Goal: Task Accomplishment & Management: Manage account settings

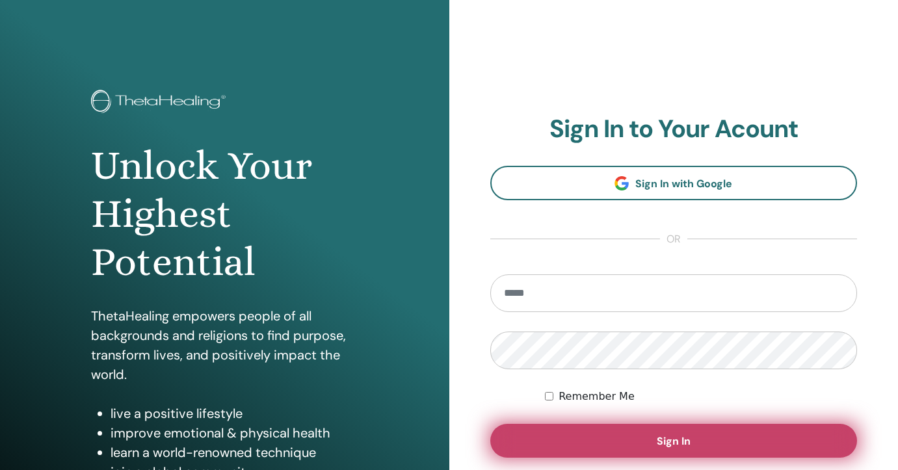
type input "**********"
click at [657, 445] on span "Sign In" at bounding box center [674, 441] width 34 height 14
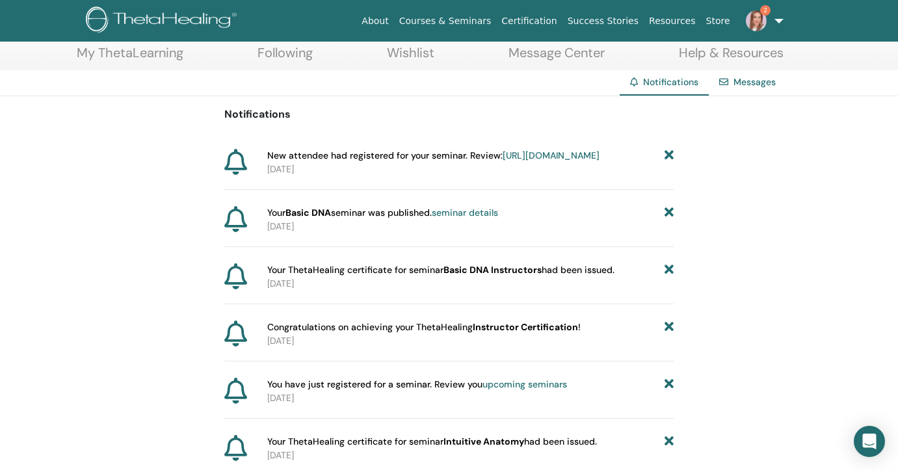
scroll to position [70, 0]
click at [503, 161] on link "[URL][DOMAIN_NAME]" at bounding box center [551, 155] width 97 height 12
click at [503, 161] on link "https://member.thetahealing.com/instructor/seminar/377547/attendees" at bounding box center [551, 155] width 97 height 12
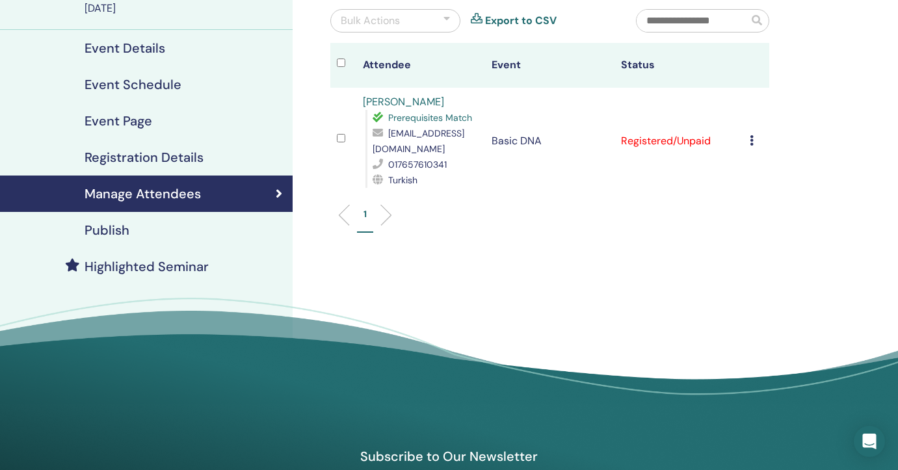
scroll to position [137, 0]
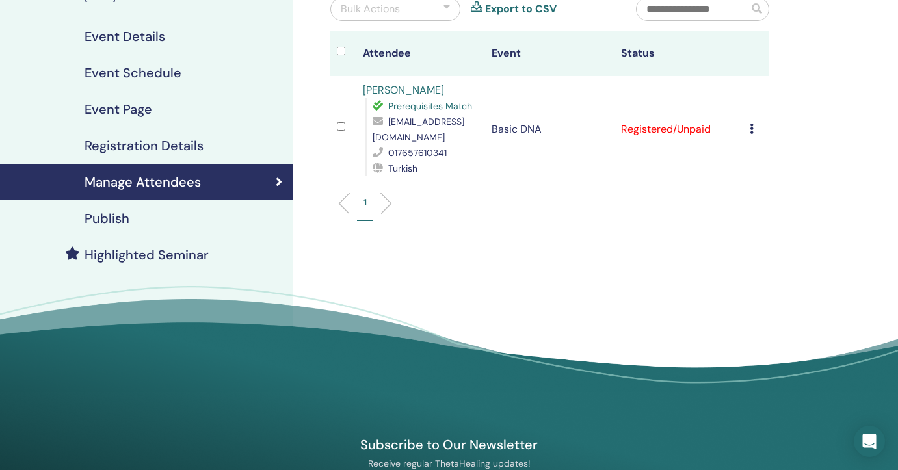
click at [647, 129] on td "Registered/Unpaid" at bounding box center [678, 129] width 129 height 107
click at [384, 204] on li at bounding box center [381, 203] width 22 height 22
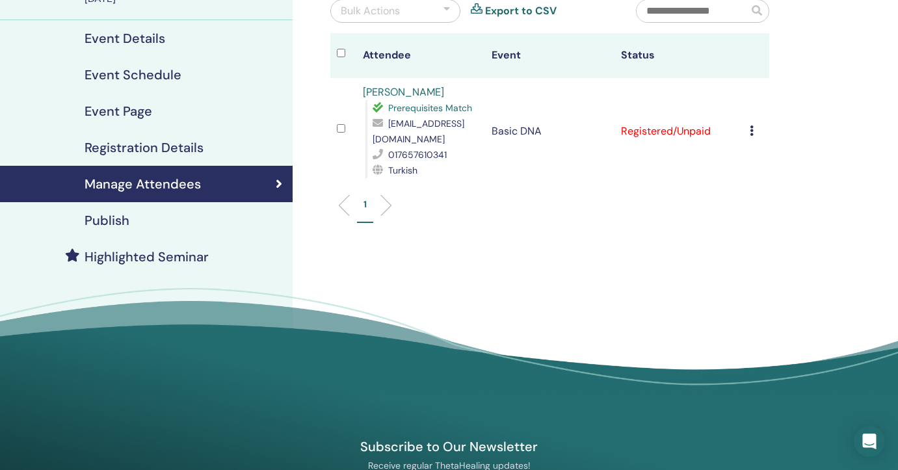
scroll to position [132, 0]
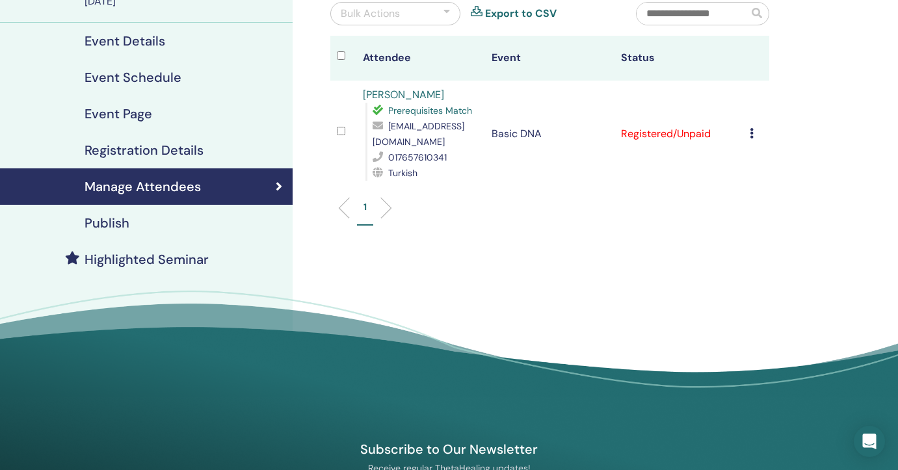
click at [641, 132] on td "Registered/Unpaid" at bounding box center [678, 134] width 129 height 107
click at [751, 132] on icon at bounding box center [752, 133] width 4 height 10
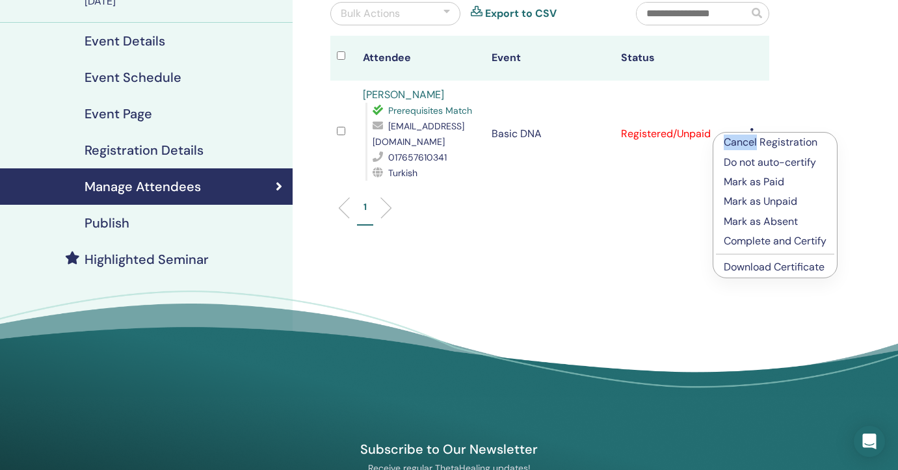
click at [751, 132] on div "Cancel Registration Do not auto-certify Mark as Paid Mark as Unpaid Mark as Abs…" at bounding box center [774, 205] width 125 height 146
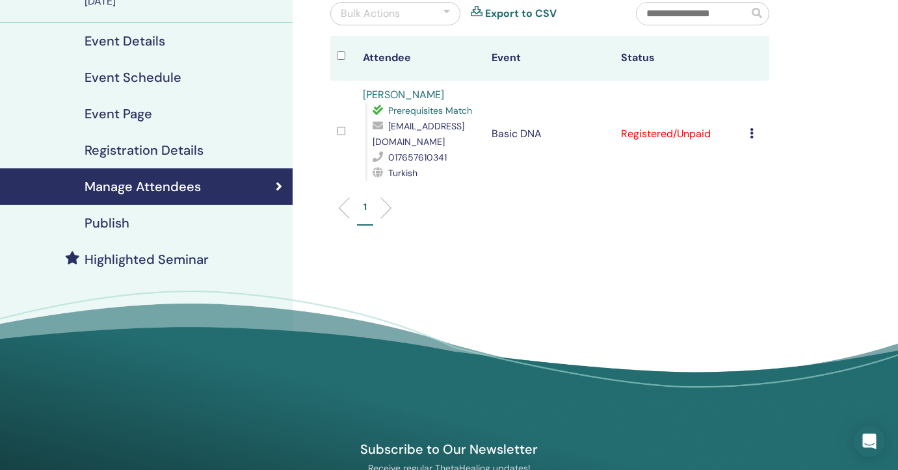
click at [750, 131] on icon at bounding box center [752, 133] width 4 height 10
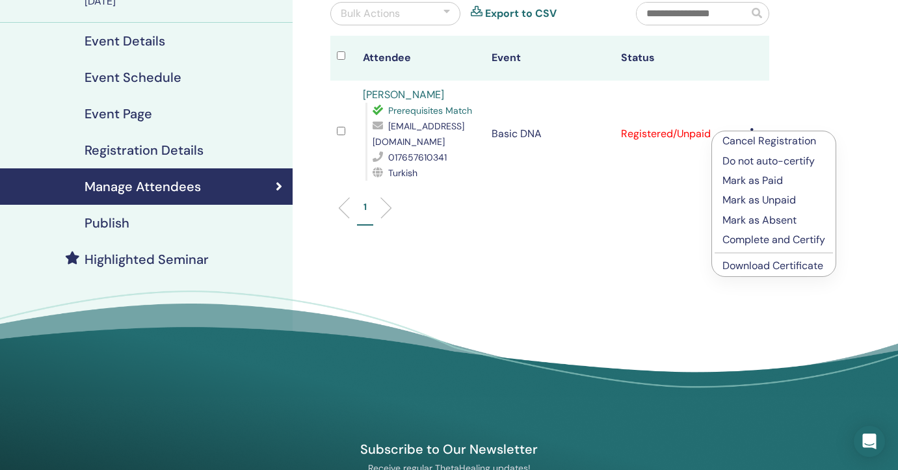
click at [745, 83] on td "Cancel Registration Do not auto-certify Mark as Paid Mark as Unpaid Mark as Abs…" at bounding box center [756, 134] width 26 height 107
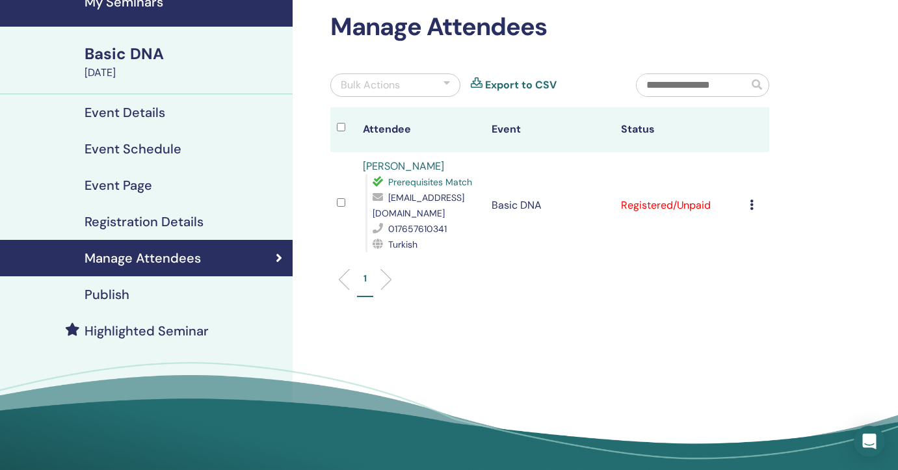
scroll to position [0, 0]
